Goal: Transaction & Acquisition: Download file/media

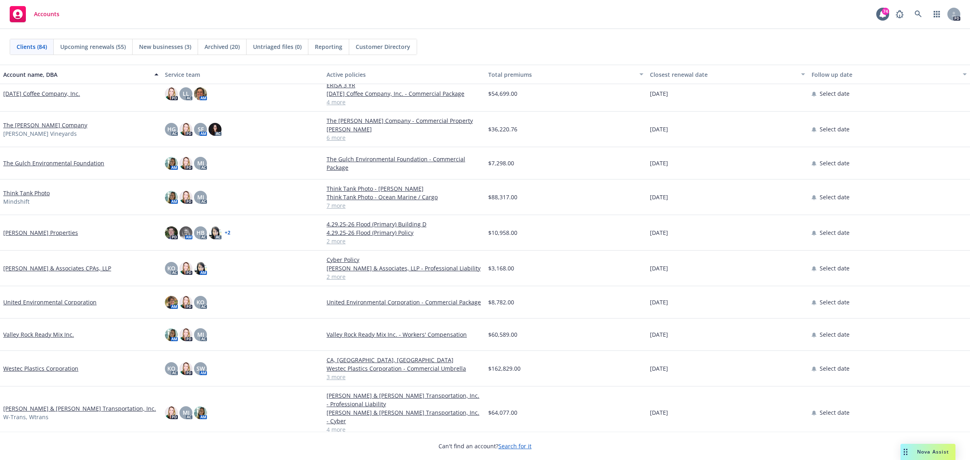
scroll to position [2403, 0]
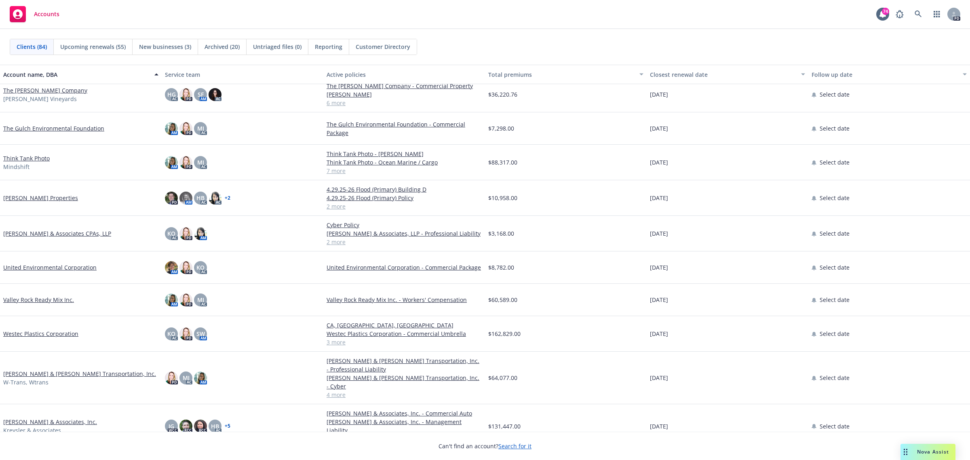
click at [51, 333] on link "Westec Plastics Corporation" at bounding box center [40, 333] width 75 height 8
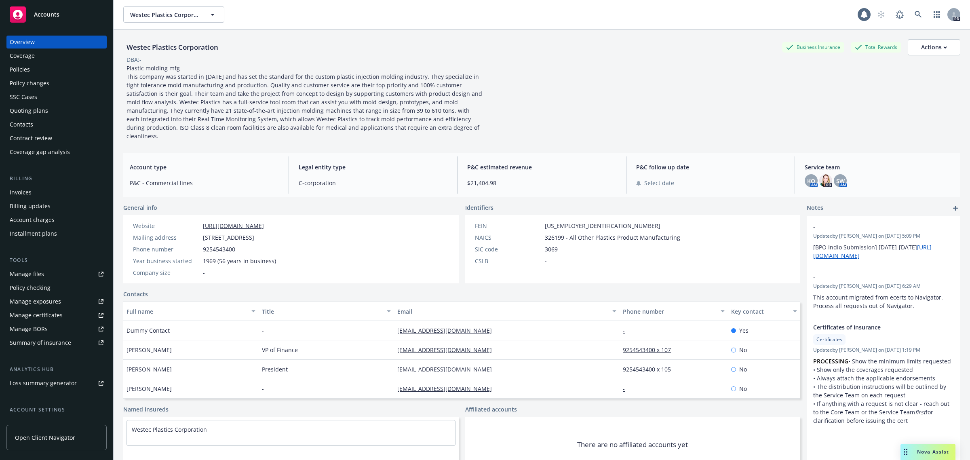
click at [18, 73] on div "Policies" at bounding box center [20, 69] width 20 height 13
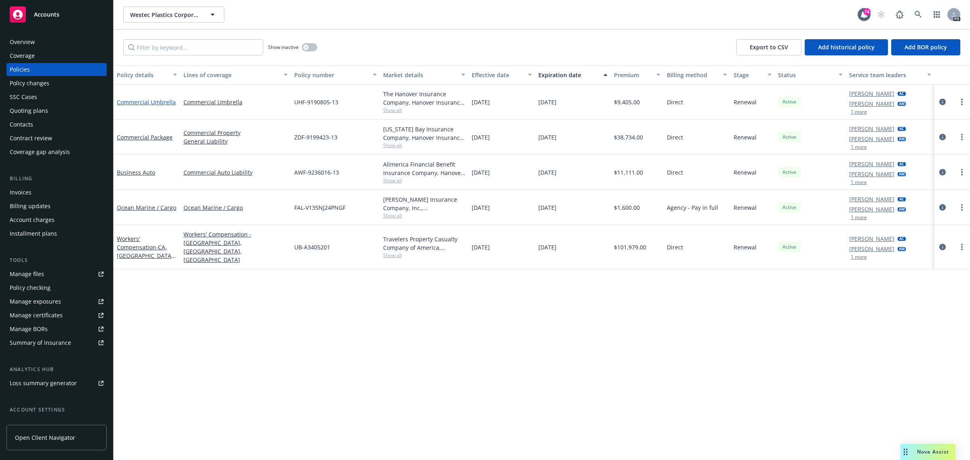
click at [152, 100] on link "Commercial Umbrella" at bounding box center [146, 102] width 59 height 8
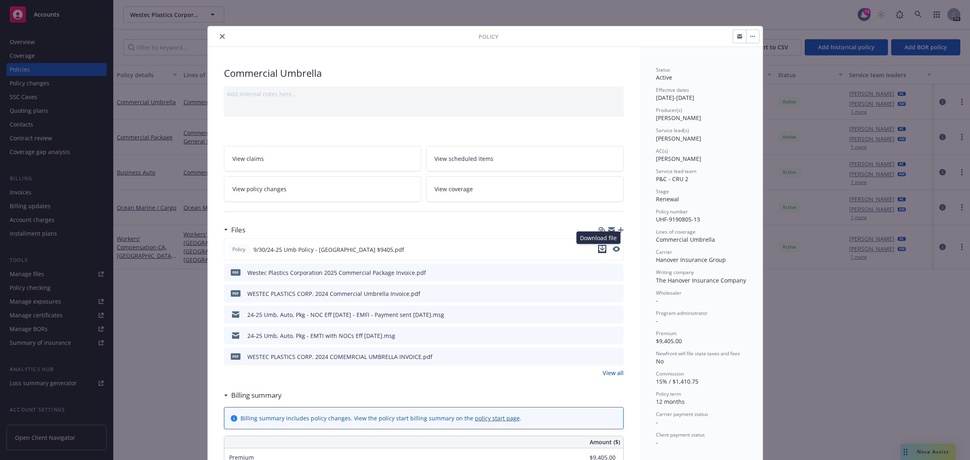
click at [599, 248] on icon "download file" at bounding box center [602, 249] width 6 height 6
click at [220, 34] on icon "close" at bounding box center [222, 36] width 5 height 5
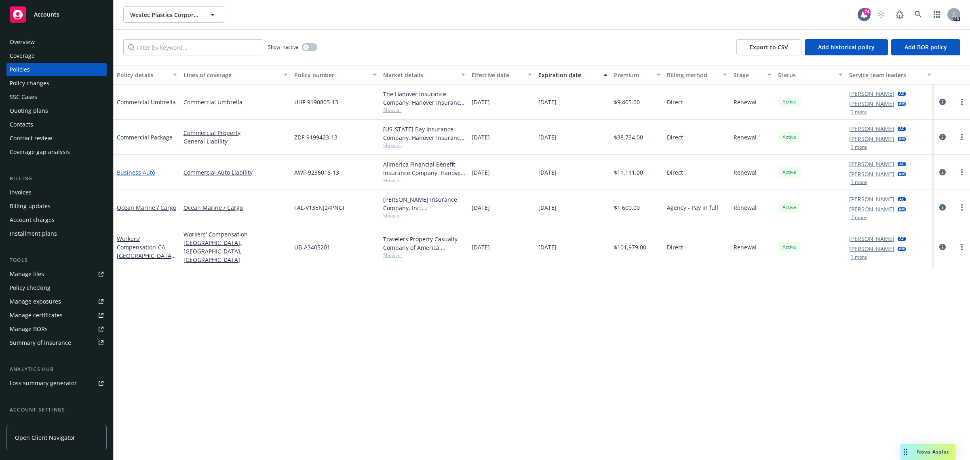
click at [138, 172] on link "Business Auto" at bounding box center [136, 173] width 38 height 8
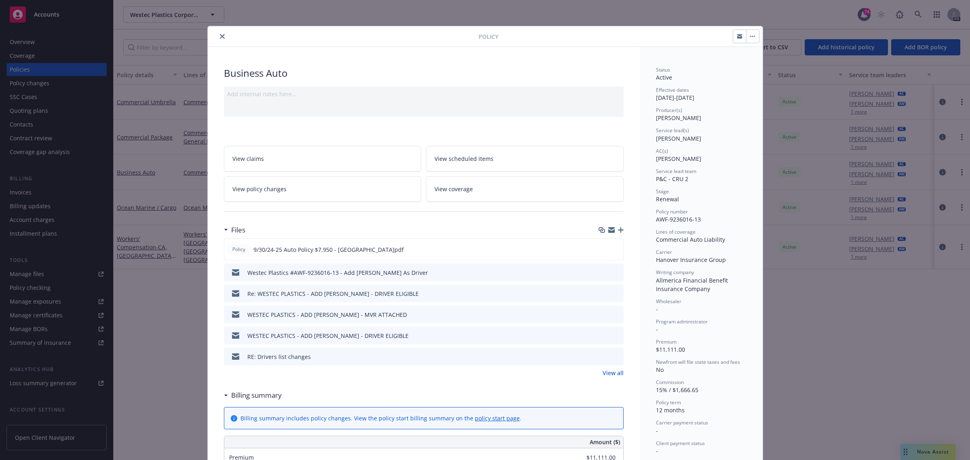
click at [599, 354] on icon "download file" at bounding box center [602, 356] width 6 height 6
click at [463, 158] on span "View scheduled items" at bounding box center [463, 158] width 59 height 8
click at [220, 36] on icon "close" at bounding box center [222, 36] width 5 height 5
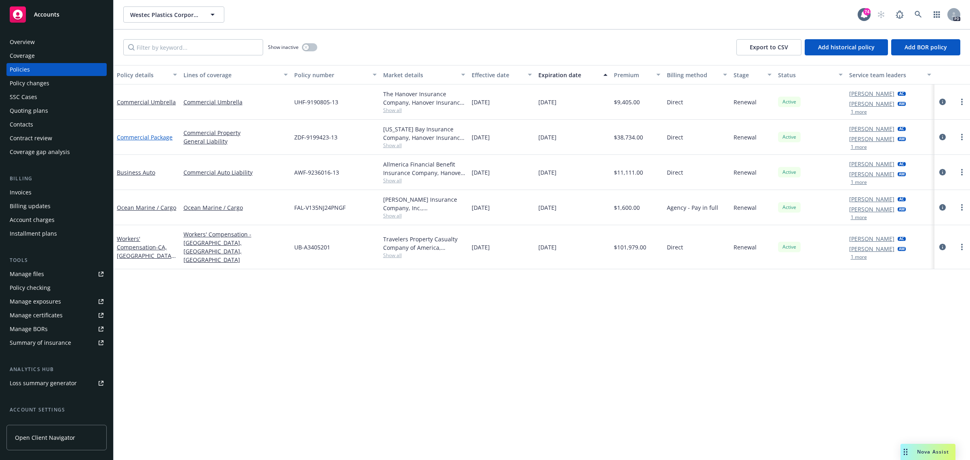
click at [150, 137] on link "Commercial Package" at bounding box center [145, 137] width 56 height 8
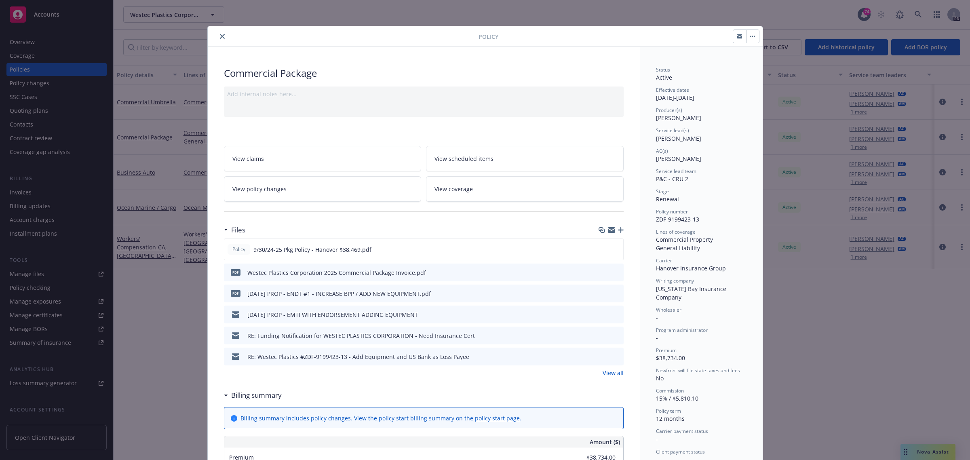
click at [603, 372] on link "View all" at bounding box center [613, 373] width 21 height 8
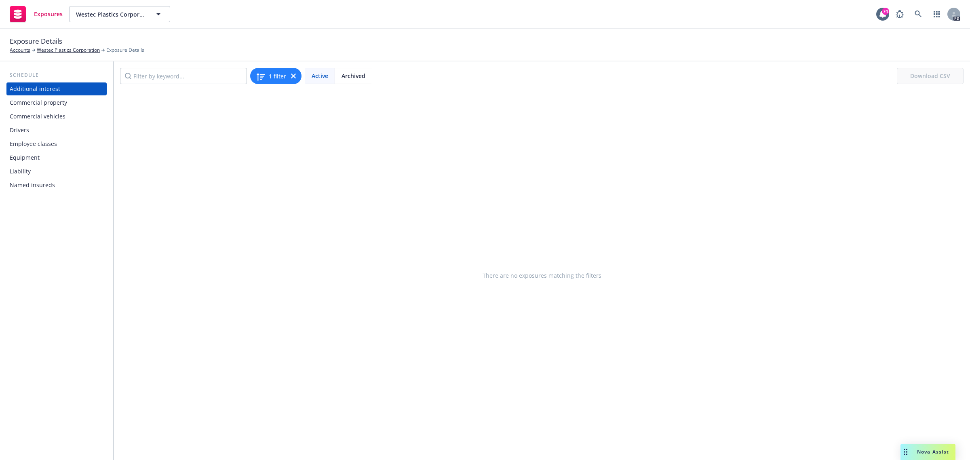
click at [57, 116] on div "Commercial vehicles" at bounding box center [38, 116] width 56 height 13
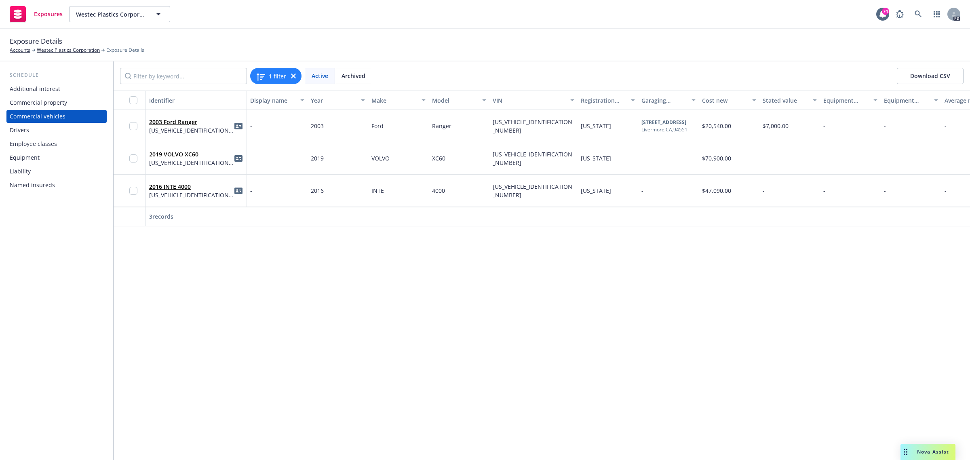
click at [10, 131] on div "Drivers" at bounding box center [19, 130] width 19 height 13
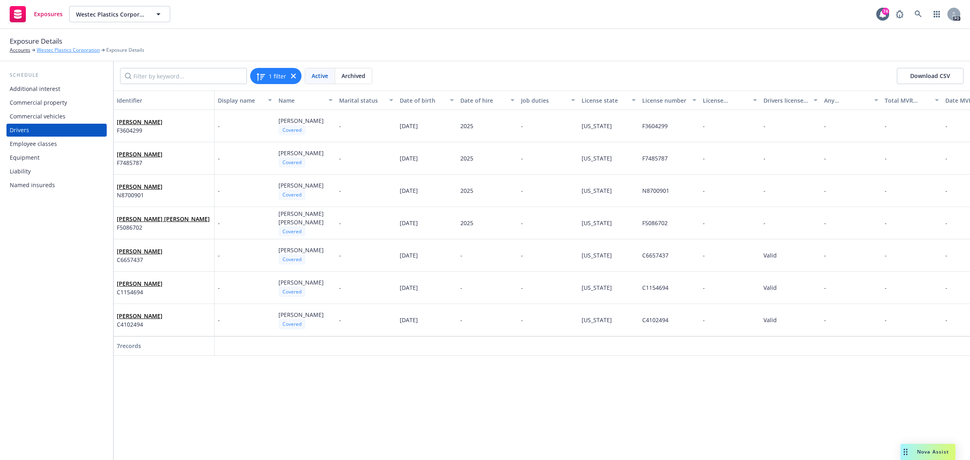
click at [52, 51] on link "Westec Plastics Corporation" at bounding box center [68, 49] width 63 height 7
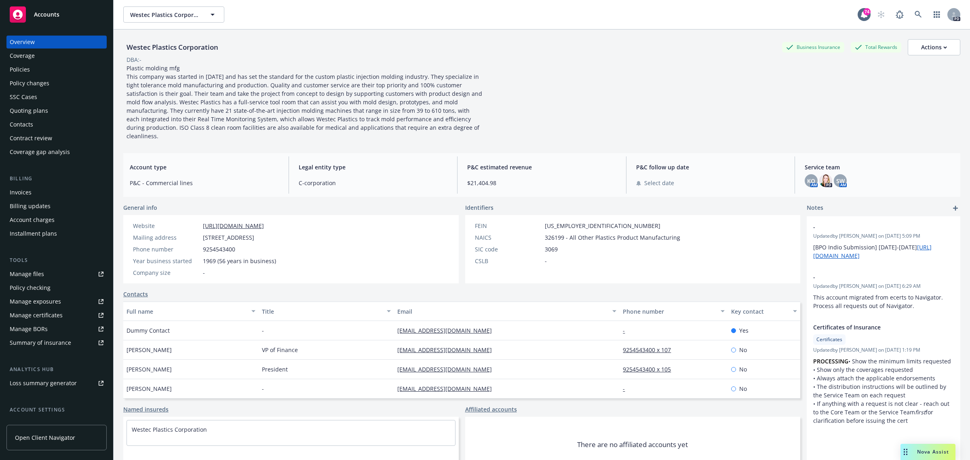
click at [27, 65] on div "Policies" at bounding box center [20, 69] width 20 height 13
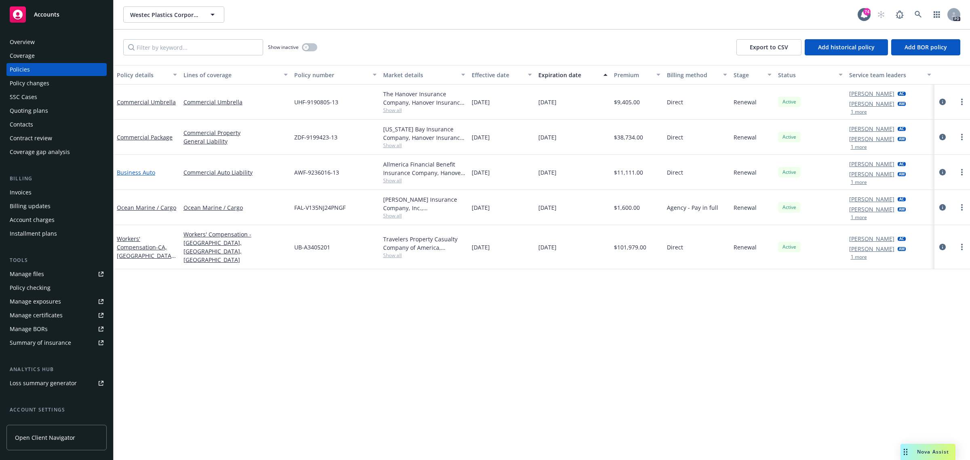
click at [143, 171] on link "Business Auto" at bounding box center [136, 173] width 38 height 8
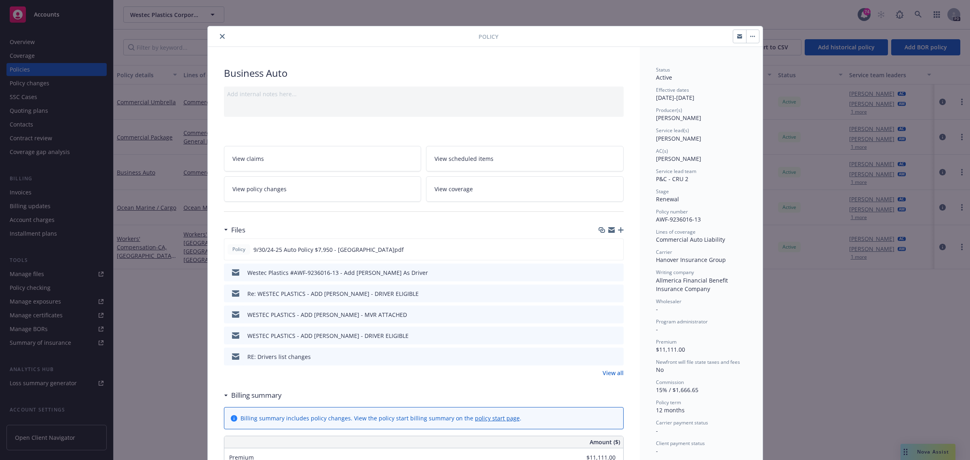
click at [603, 371] on link "View all" at bounding box center [613, 373] width 21 height 8
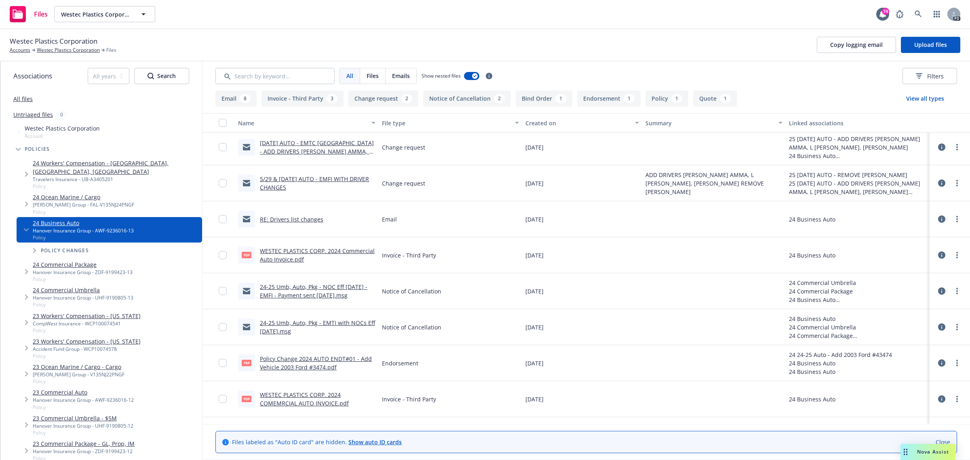
scroll to position [303, 0]
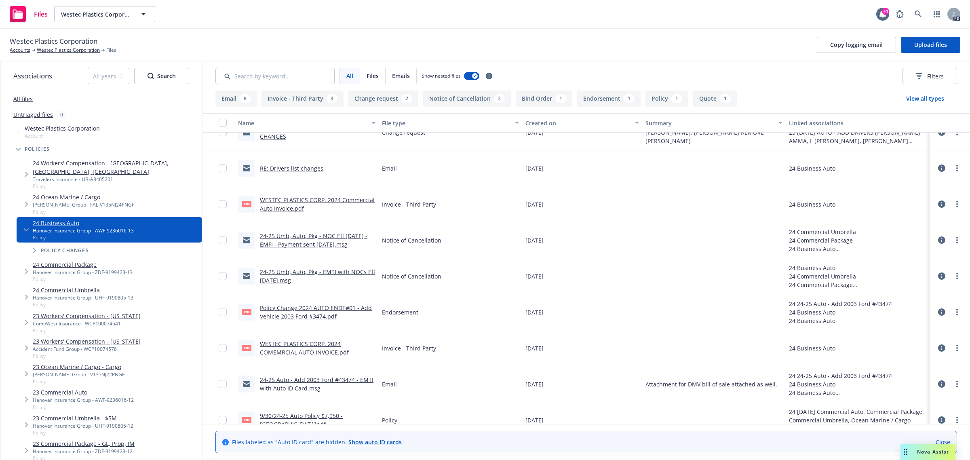
click at [605, 99] on button "Endorsement 1" at bounding box center [608, 99] width 63 height 16
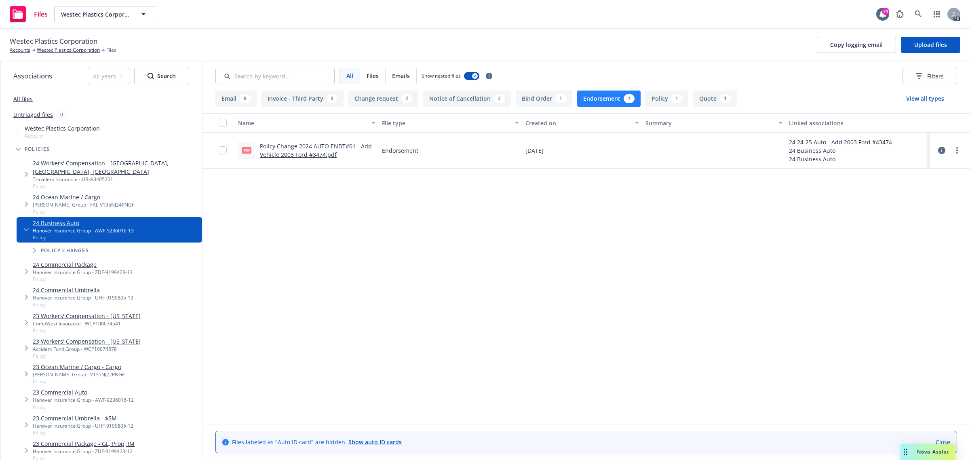
scroll to position [0, 0]
click at [298, 144] on link "Policy Change 2024 AUTO ENDT#01 - Add Vehicle 2003 Ford #3474.pdf" at bounding box center [316, 150] width 112 height 16
click at [654, 98] on button "Policy 1" at bounding box center [666, 99] width 43 height 16
click at [292, 144] on link "9/30/24-25 Auto Policy $7,950 - Hanover.pdf" at bounding box center [301, 150] width 83 height 16
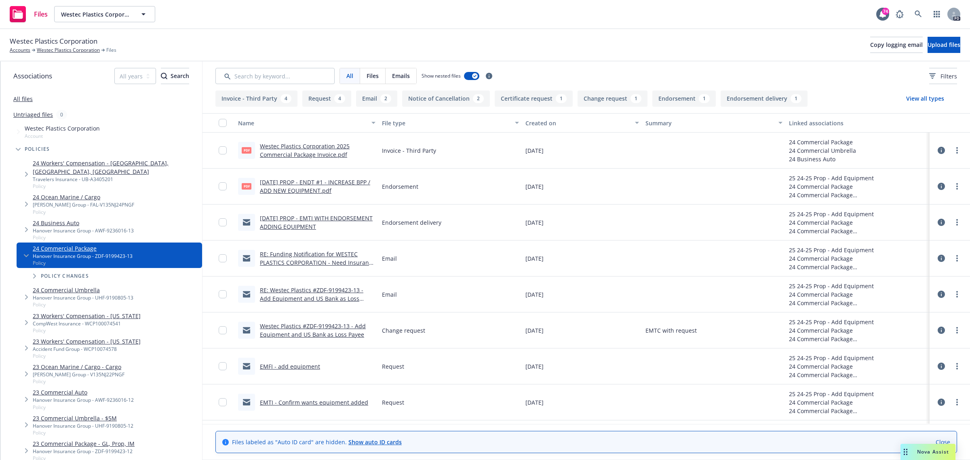
click at [675, 99] on button "Endorsement 1" at bounding box center [683, 99] width 63 height 16
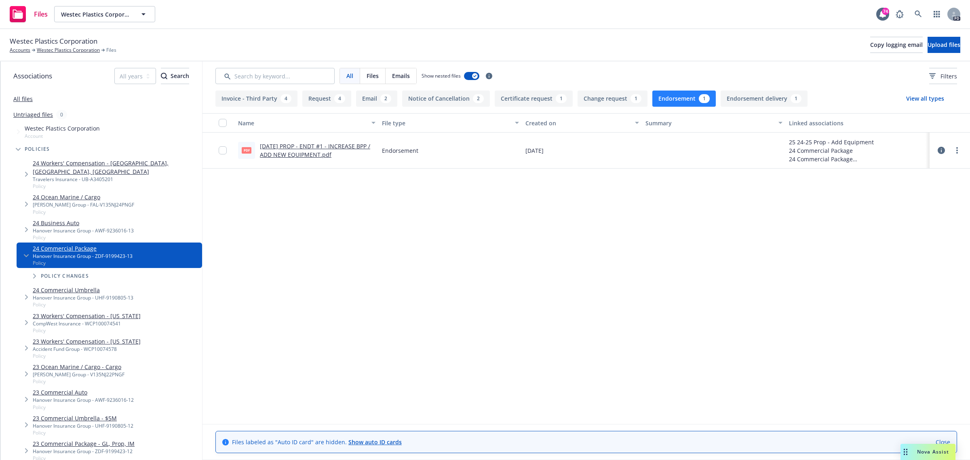
click at [286, 147] on link "[DATE] PROP - ENDT #1 - INCREASE BPP / ADD NEW EQUIPMENT.pdf" at bounding box center [315, 150] width 110 height 16
click at [63, 48] on link "Westec Plastics Corporation" at bounding box center [68, 49] width 63 height 7
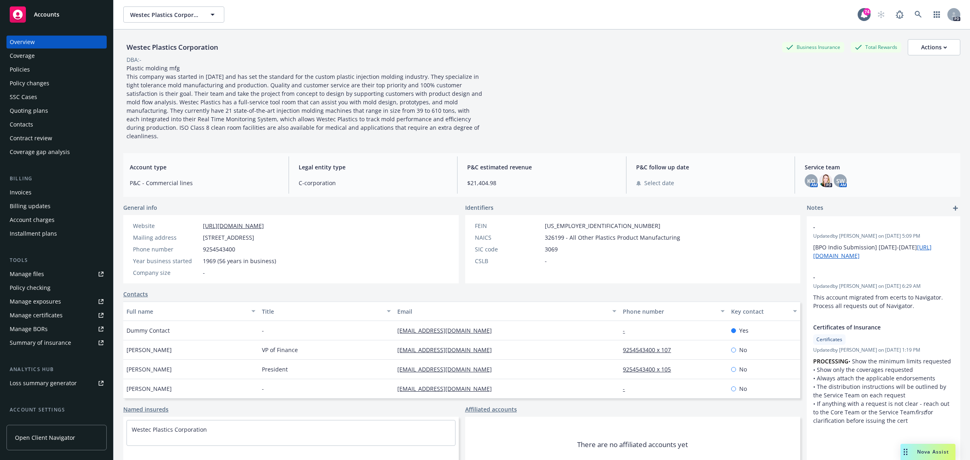
click at [31, 69] on div "Policies" at bounding box center [57, 69] width 94 height 13
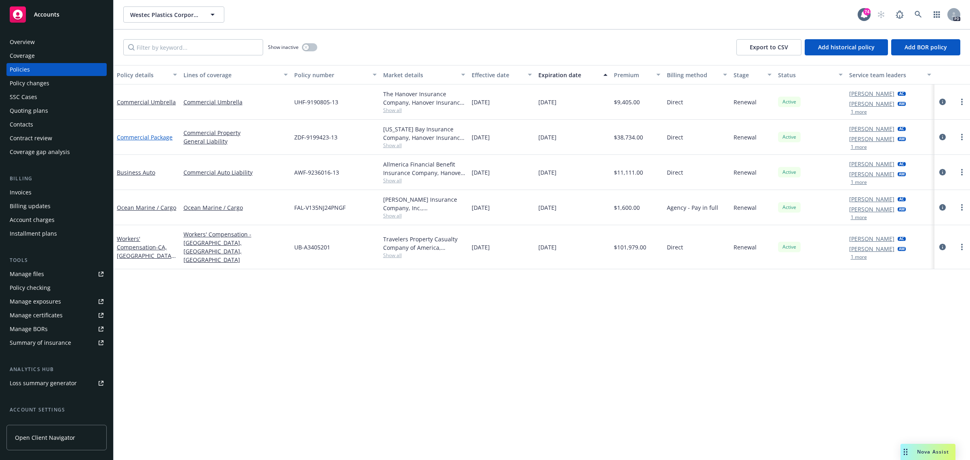
click at [145, 135] on link "Commercial Package" at bounding box center [145, 137] width 56 height 8
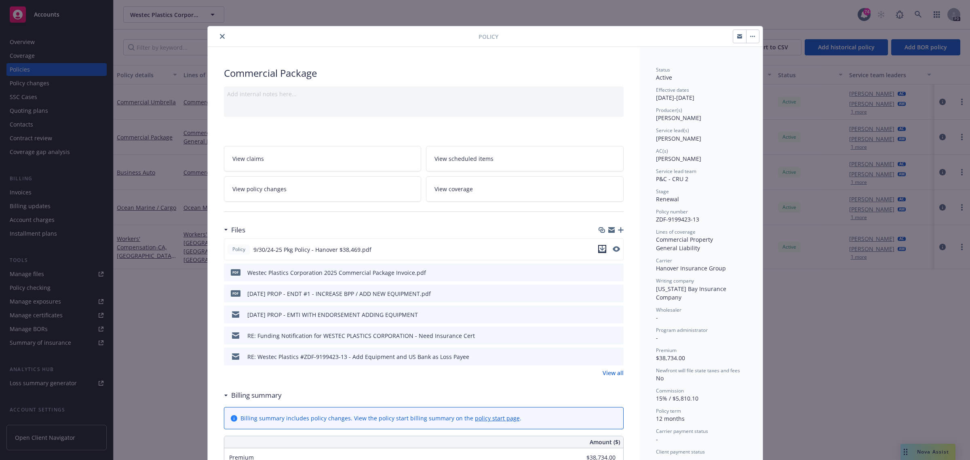
click at [599, 248] on icon "download file" at bounding box center [602, 249] width 6 height 6
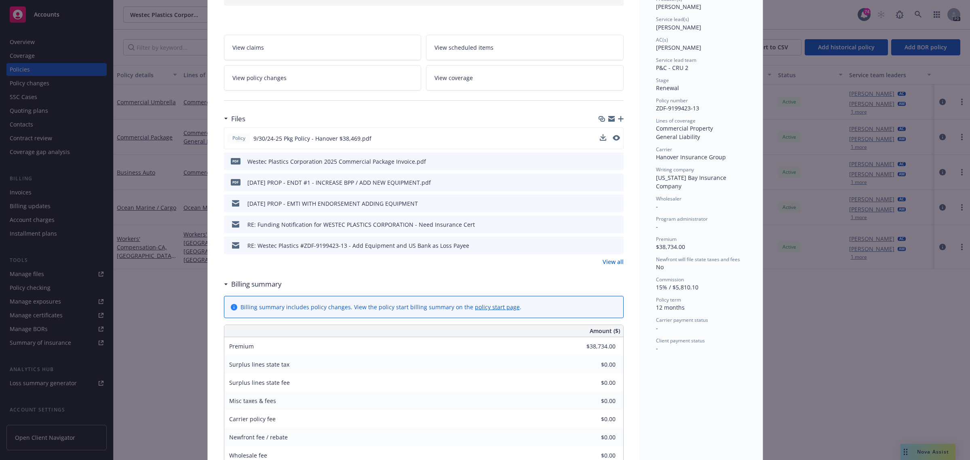
scroll to position [51, 0]
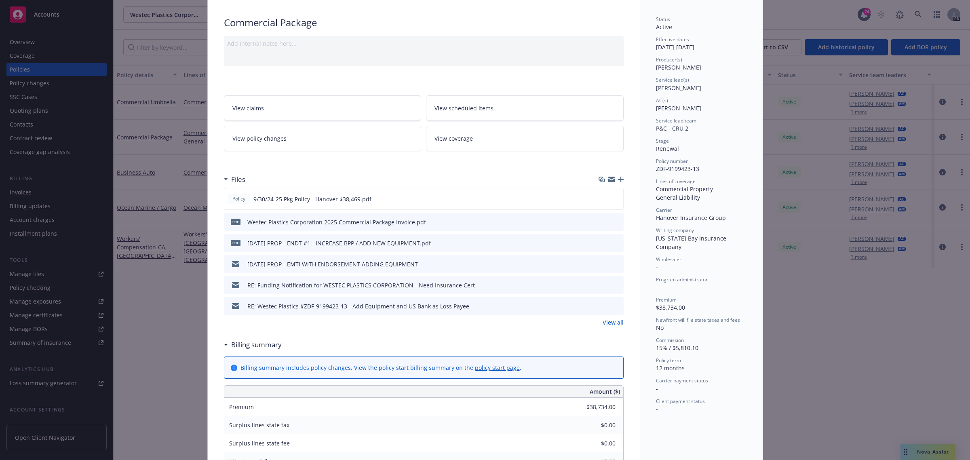
click at [600, 241] on icon "download file" at bounding box center [602, 241] width 5 height 5
click at [599, 306] on icon "download file" at bounding box center [602, 305] width 6 height 6
click at [474, 107] on span "View scheduled items" at bounding box center [463, 108] width 59 height 8
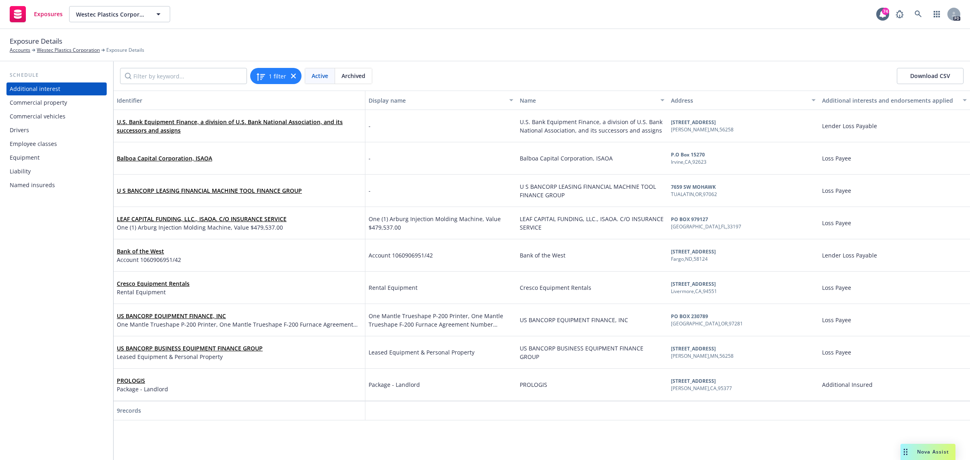
click at [39, 104] on div "Commercial property" at bounding box center [38, 102] width 57 height 13
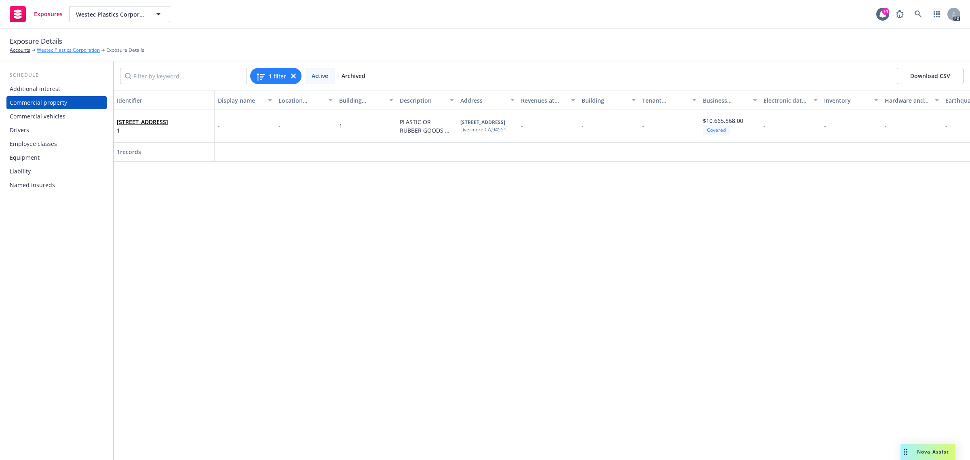
click at [57, 51] on link "Westec Plastics Corporation" at bounding box center [68, 49] width 63 height 7
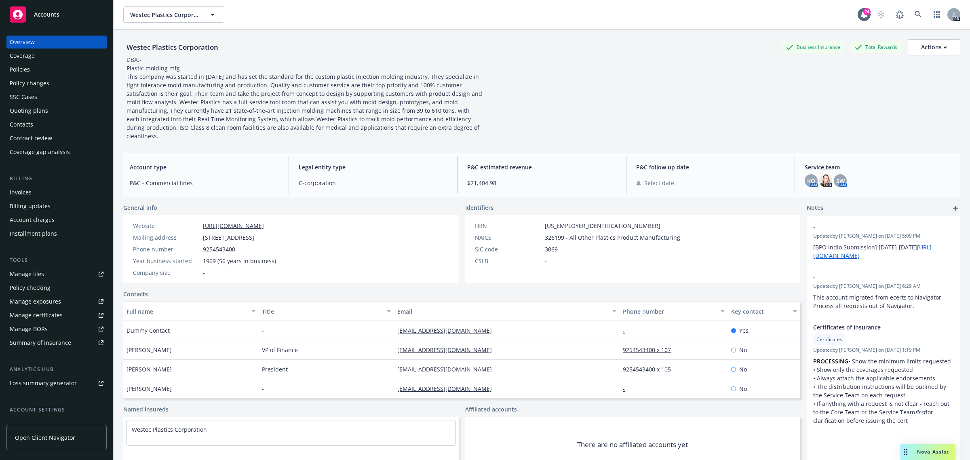
click at [18, 69] on div "Policies" at bounding box center [20, 69] width 20 height 13
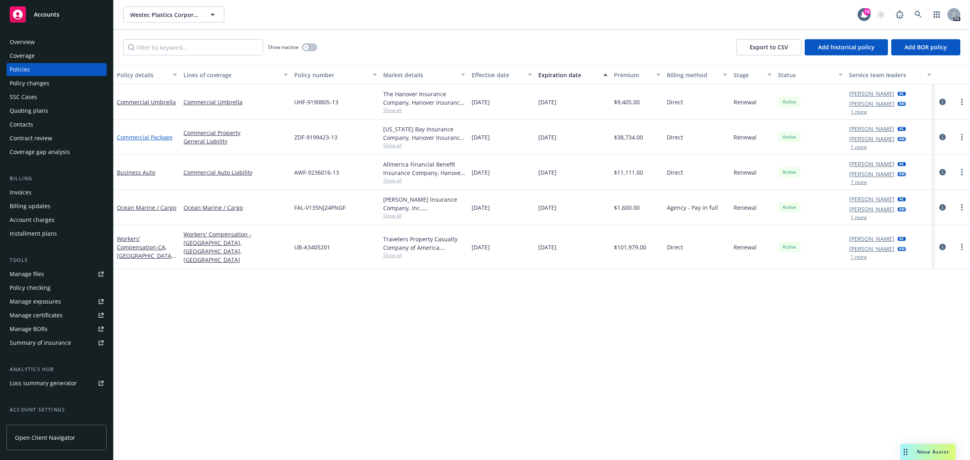
click at [156, 137] on link "Commercial Package" at bounding box center [145, 137] width 56 height 8
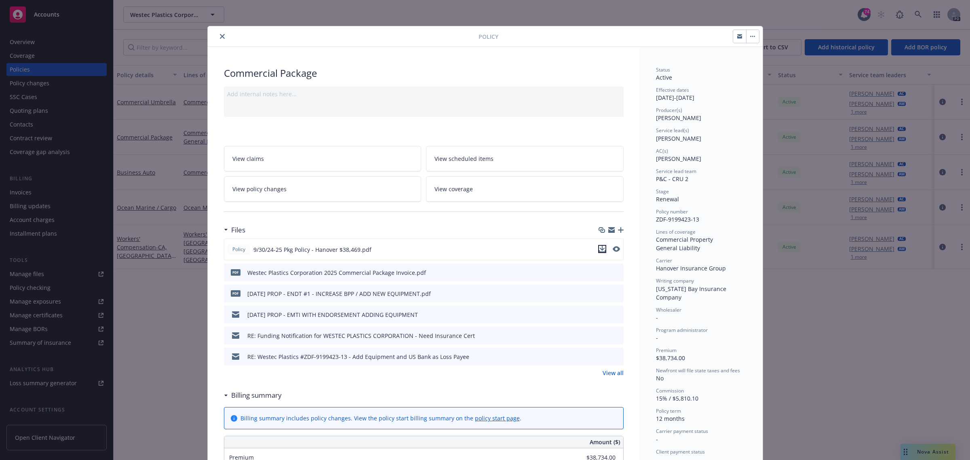
click at [599, 251] on icon "download file" at bounding box center [602, 249] width 6 height 6
